Goal: Task Accomplishment & Management: Manage account settings

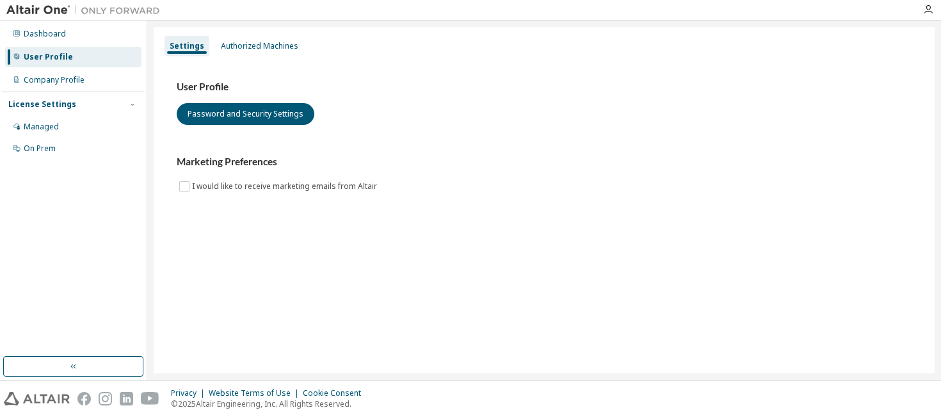
click at [593, 60] on div "User Profile Password and Security Settings Marketing Preferences I would like …" at bounding box center [543, 145] width 765 height 175
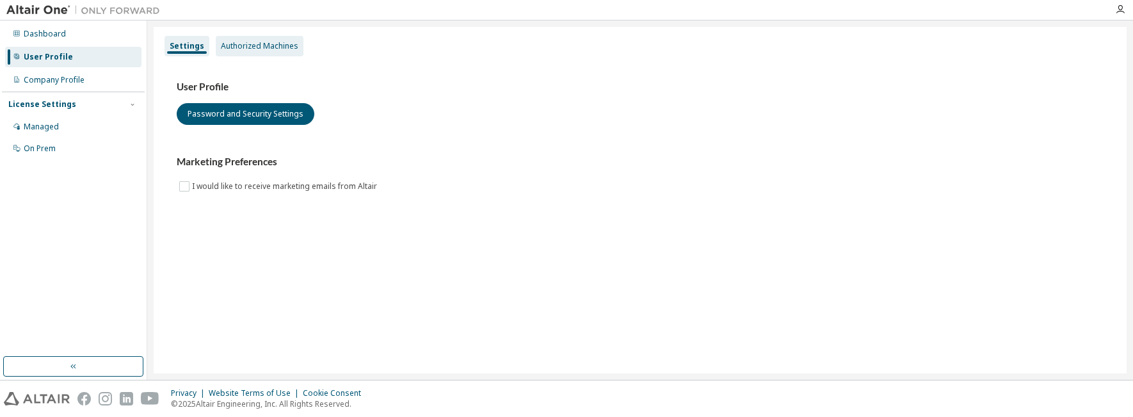
click at [236, 40] on div "Authorized Machines" at bounding box center [260, 46] width 88 height 20
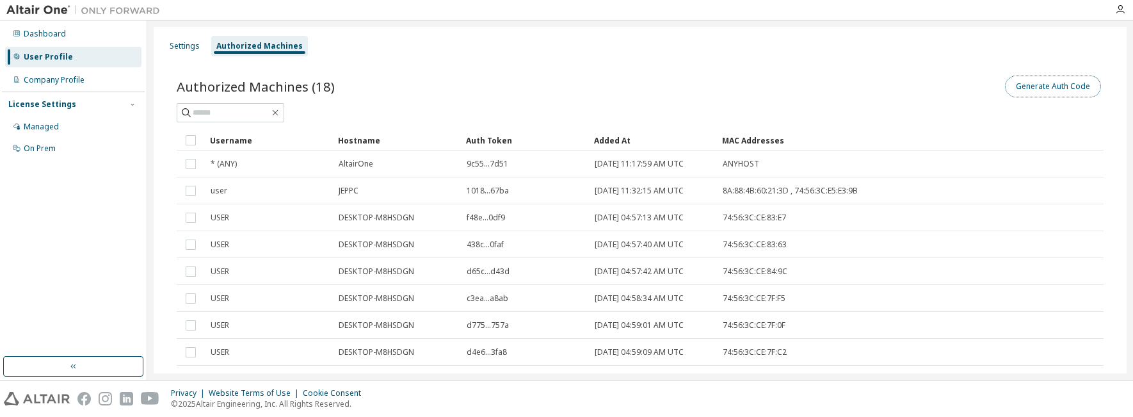
click at [940, 90] on button "Generate Auth Code" at bounding box center [1053, 87] width 96 height 22
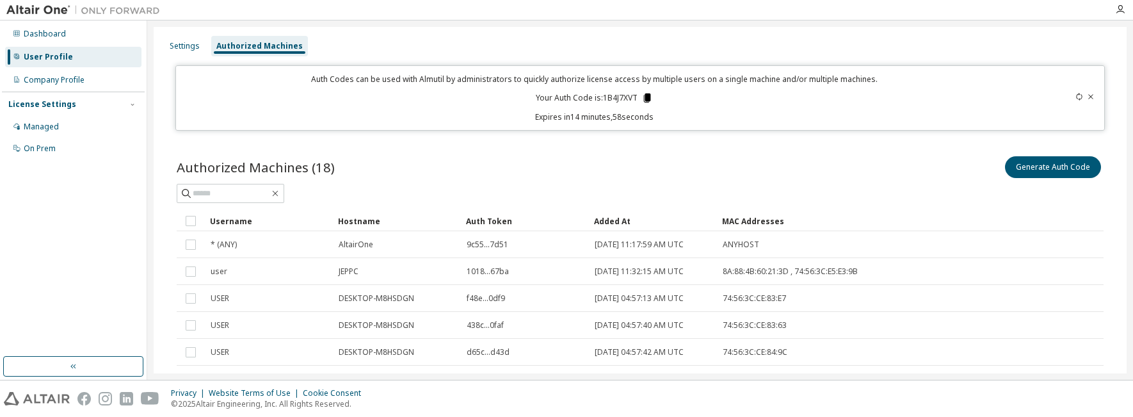
click at [644, 97] on icon at bounding box center [647, 97] width 7 height 9
click at [646, 98] on icon at bounding box center [647, 97] width 7 height 9
